Goal: Task Accomplishment & Management: Manage account settings

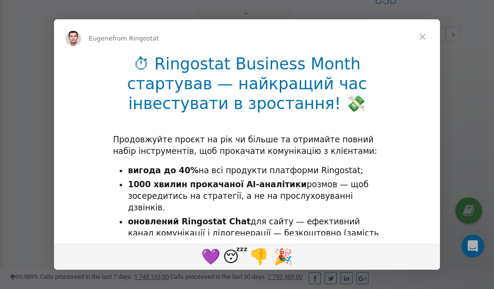
click at [423, 35] on span "Close" at bounding box center [423, 36] width 35 height 35
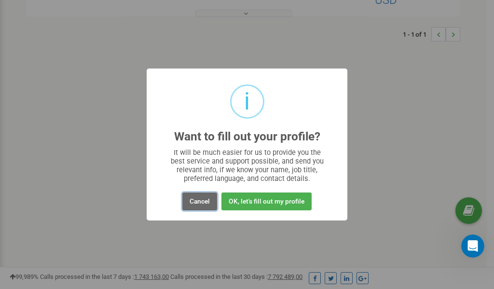
click at [197, 200] on button "Cancel" at bounding box center [200, 202] width 35 height 18
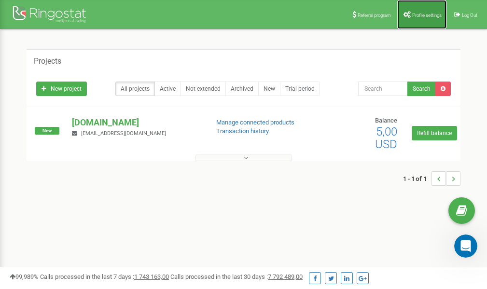
click at [419, 17] on link "Profile settings" at bounding box center [421, 14] width 49 height 29
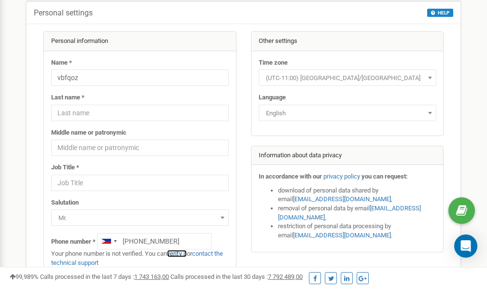
click at [180, 254] on link "verify it" at bounding box center [177, 253] width 20 height 7
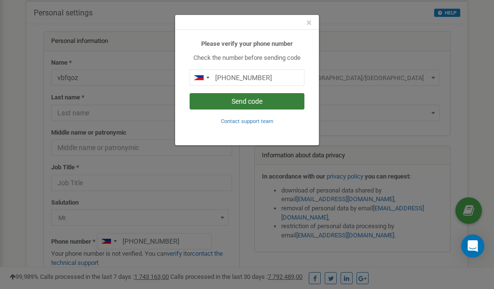
click at [252, 103] on button "Send code" at bounding box center [247, 101] width 115 height 16
